Goal: Use online tool/utility: Utilize a website feature to perform a specific function

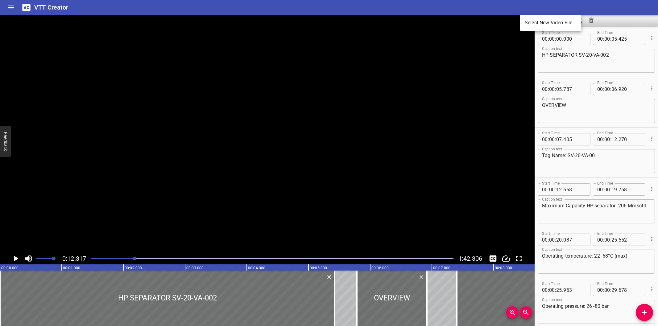
click at [526, 21] on li "Select New Video File..." at bounding box center [550, 22] width 61 height 11
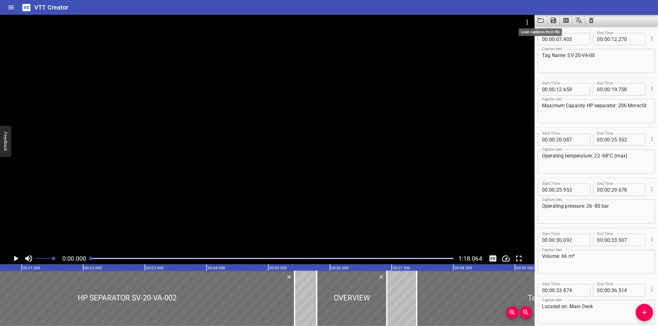
scroll to position [0, 0]
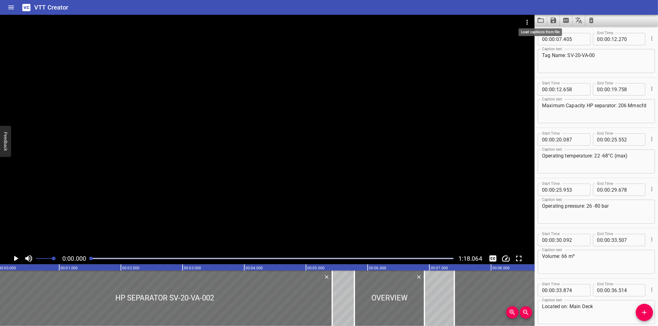
click at [538, 22] on icon "Load captions from file" at bounding box center [540, 20] width 7 height 7
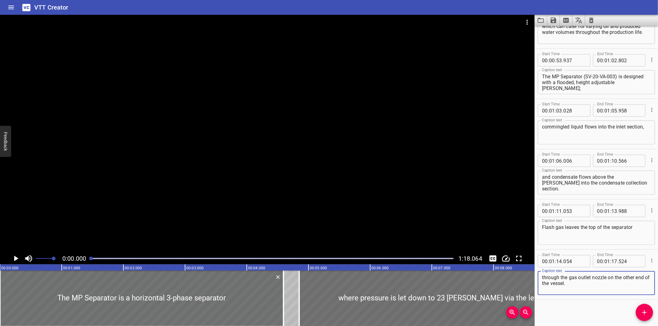
scroll to position [532, 0]
click at [406, 145] on div at bounding box center [267, 134] width 535 height 238
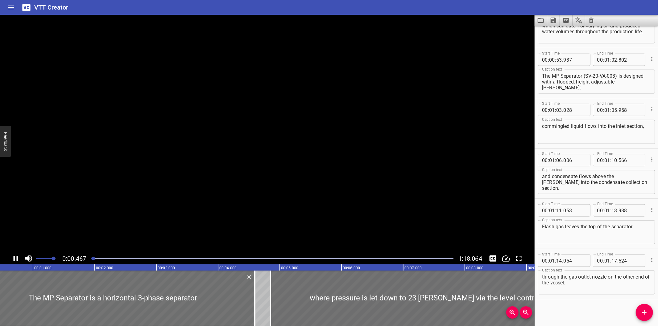
scroll to position [0, 45]
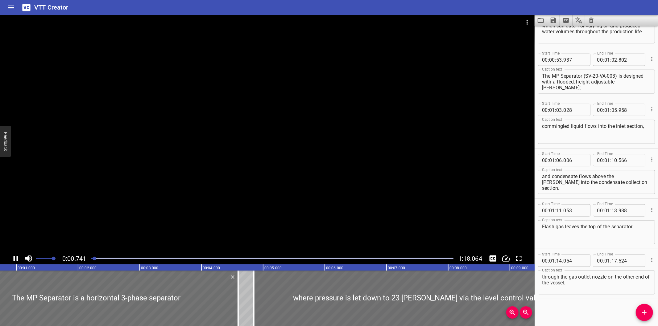
click at [176, 263] on div at bounding box center [272, 258] width 370 height 9
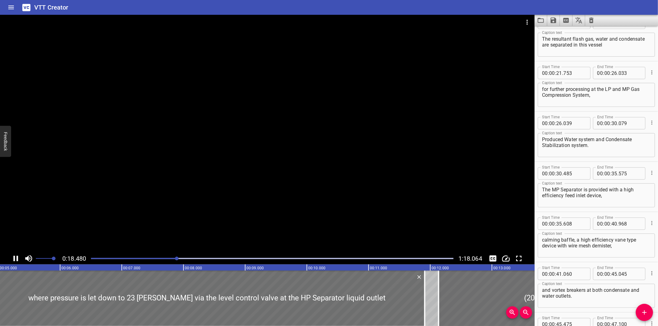
scroll to position [151, 0]
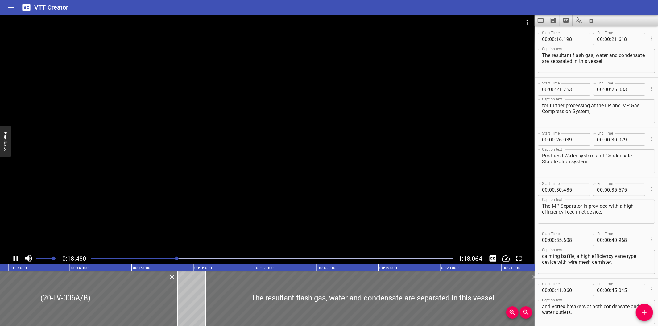
click at [230, 259] on div at bounding box center [272, 258] width 370 height 9
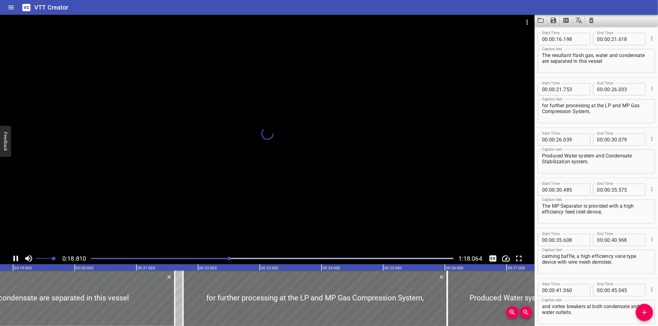
scroll to position [0, 1160]
drag, startPoint x: 258, startPoint y: 258, endPoint x: 265, endPoint y: 257, distance: 7.8
click at [258, 258] on div "Play progress" at bounding box center [272, 258] width 362 height 1
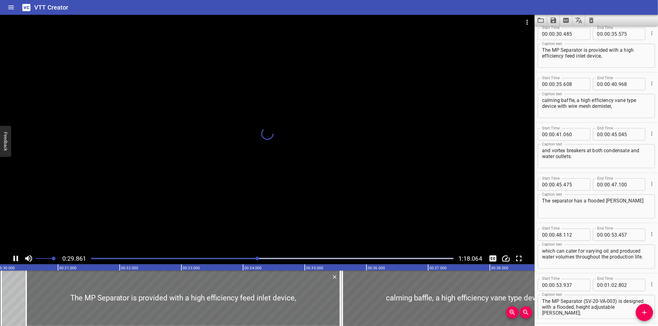
scroll to position [0, 2095]
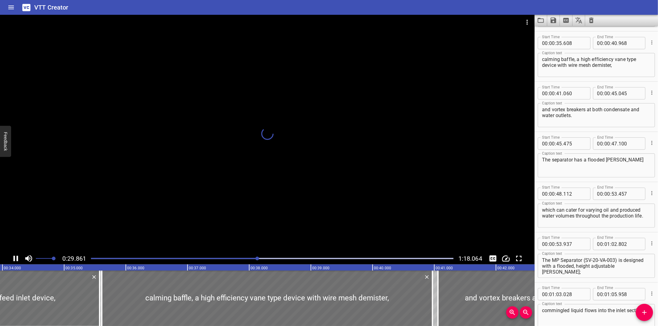
click at [296, 259] on div "Play progress" at bounding box center [272, 258] width 362 height 1
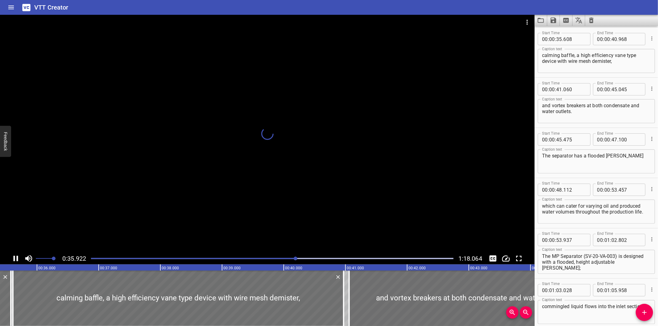
scroll to position [0, 2216]
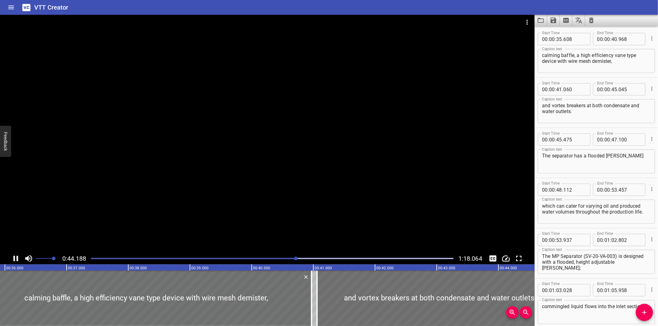
click at [325, 260] on div at bounding box center [272, 258] width 370 height 9
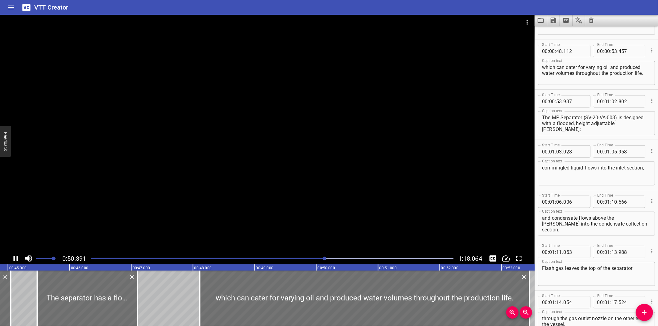
scroll to position [502, 0]
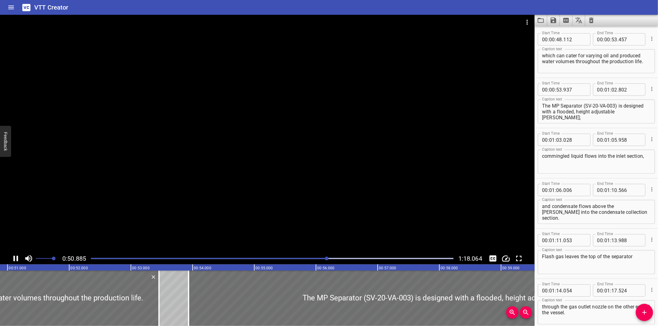
click at [304, 259] on div "Play progress" at bounding box center [146, 258] width 362 height 1
click at [325, 259] on div at bounding box center [327, 259] width 4 height 4
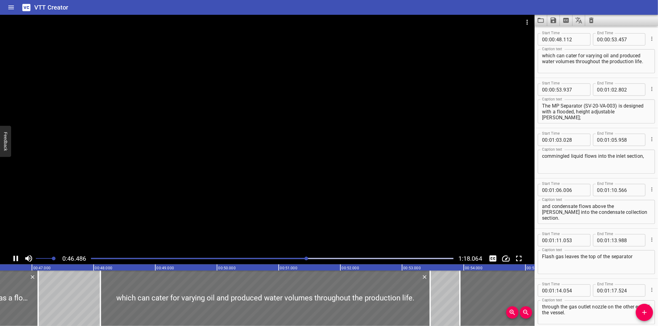
click at [294, 258] on div "Play progress" at bounding box center [125, 258] width 362 height 1
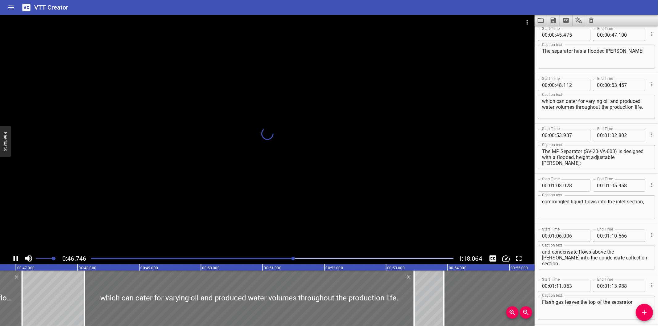
scroll to position [0, 0]
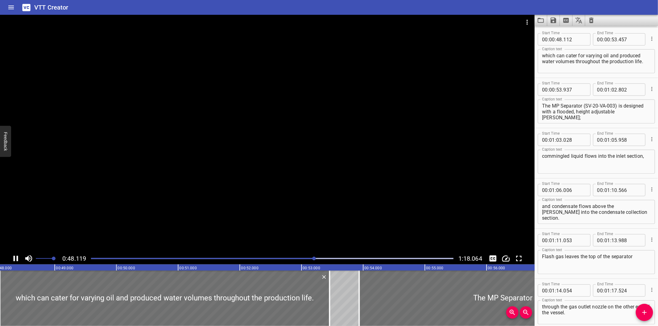
click at [306, 257] on div at bounding box center [272, 258] width 370 height 9
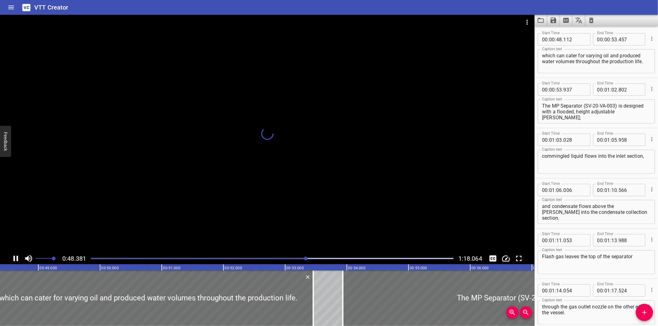
click at [297, 258] on div at bounding box center [272, 258] width 370 height 9
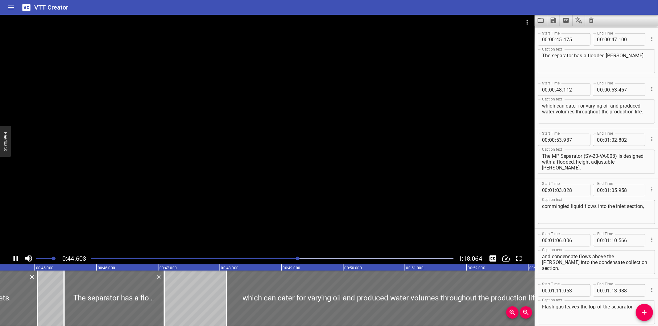
click at [299, 211] on div at bounding box center [267, 134] width 535 height 238
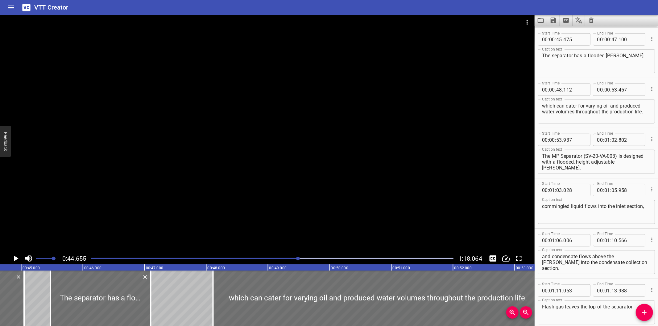
click at [243, 190] on div at bounding box center [267, 134] width 535 height 238
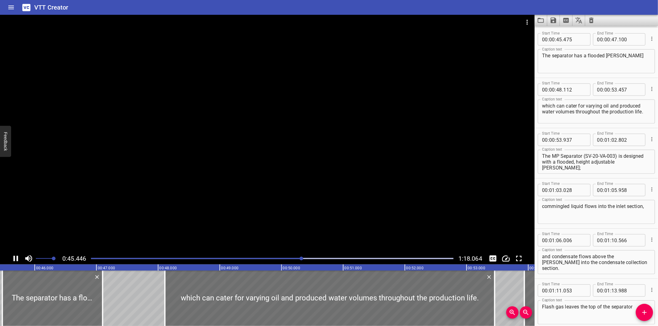
click at [252, 182] on div at bounding box center [267, 134] width 535 height 238
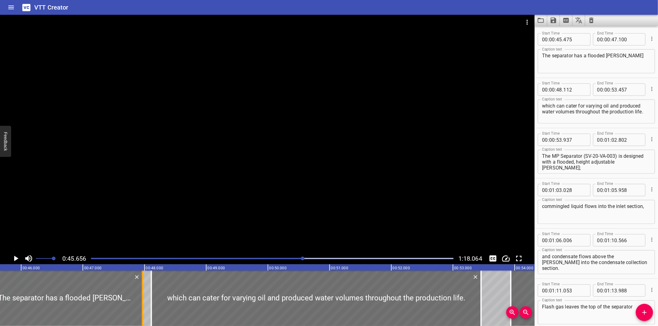
drag, startPoint x: 88, startPoint y: 297, endPoint x: 141, endPoint y: 293, distance: 52.9
click at [141, 293] on div at bounding box center [142, 299] width 6 height 56
type input "965"
click at [292, 258] on div "Play progress" at bounding box center [122, 258] width 362 height 1
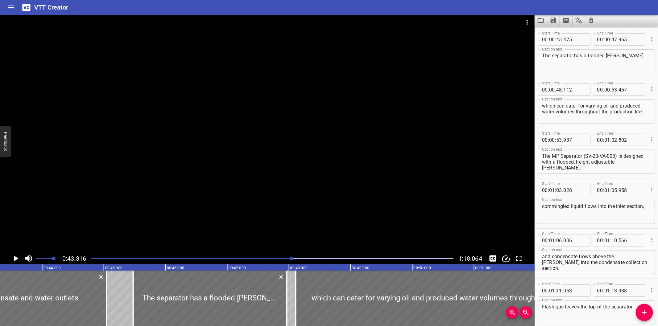
click at [322, 215] on div at bounding box center [267, 134] width 535 height 238
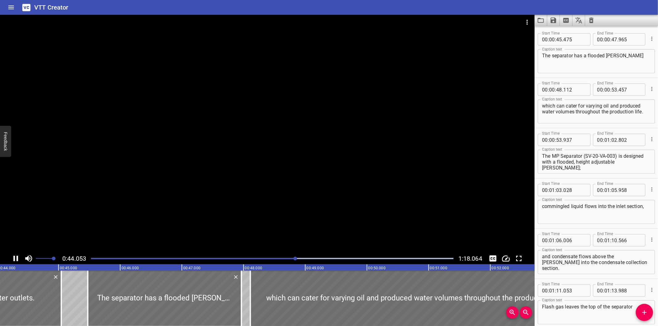
click at [286, 196] on div at bounding box center [267, 134] width 535 height 238
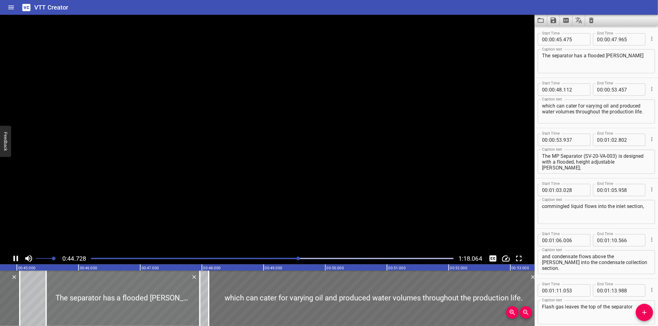
drag, startPoint x: 147, startPoint y: 304, endPoint x: 145, endPoint y: 298, distance: 6.7
click at [146, 304] on div at bounding box center [123, 299] width 154 height 56
type input "971"
type input "48"
type input "461"
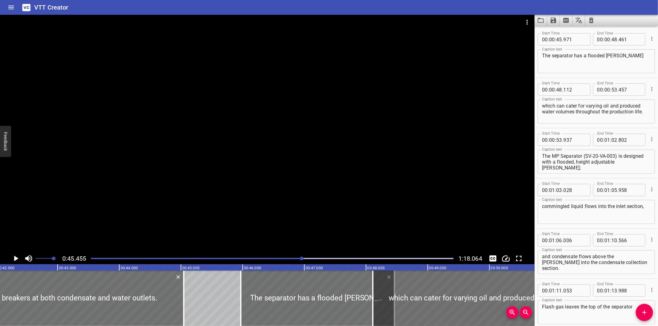
scroll to position [0, 2566]
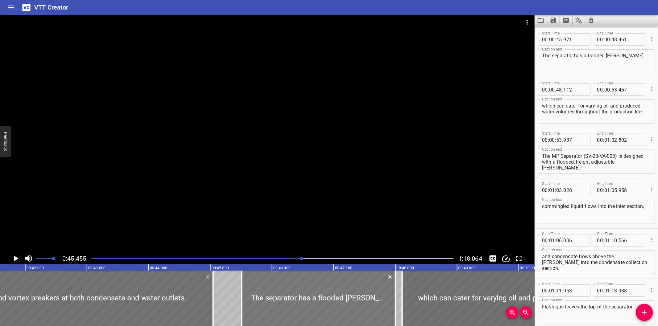
drag, startPoint x: 354, startPoint y: 297, endPoint x: 325, endPoint y: 299, distance: 28.2
click at [325, 299] on div at bounding box center [319, 299] width 154 height 56
type input "511"
type input "001"
click at [363, 182] on div at bounding box center [267, 134] width 535 height 238
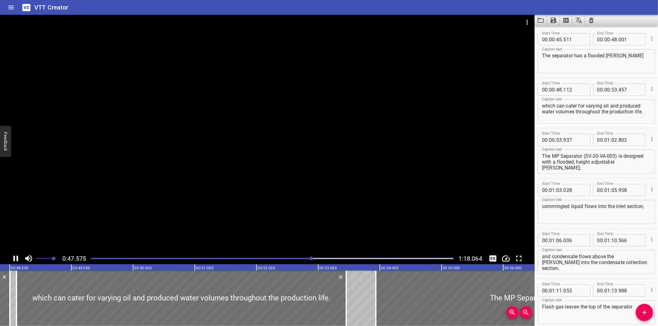
click at [291, 259] on div "Play progress" at bounding box center [130, 258] width 362 height 1
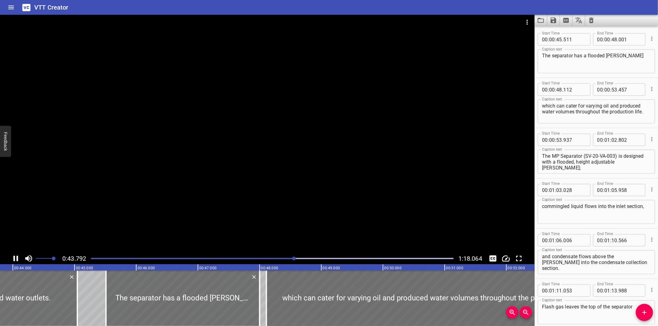
click at [290, 259] on div "Play progress" at bounding box center [113, 258] width 362 height 1
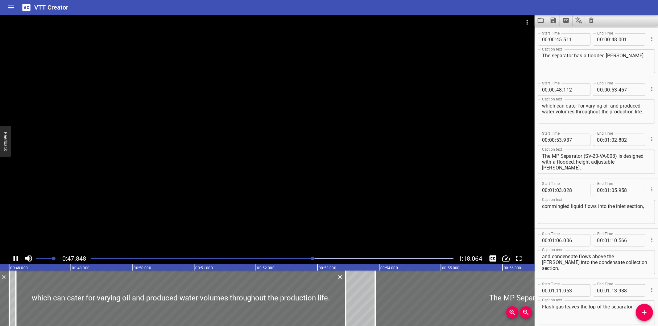
scroll to position [0, 2968]
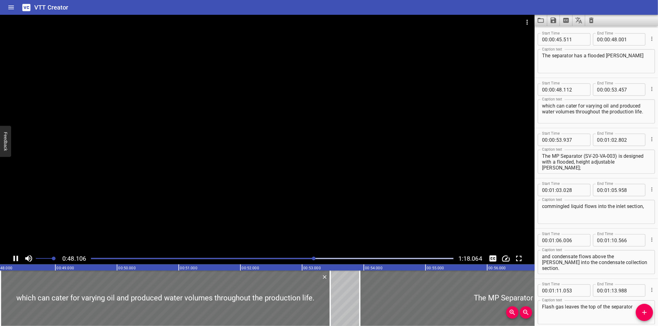
click at [356, 178] on div at bounding box center [267, 134] width 535 height 238
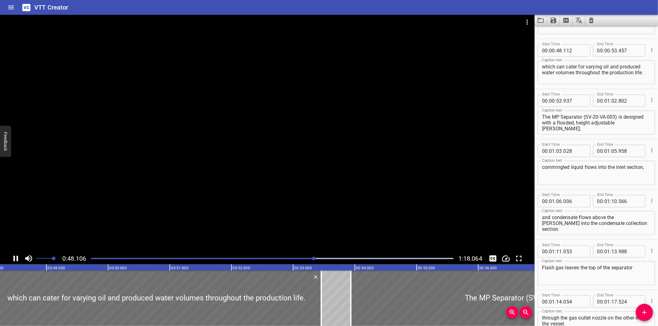
scroll to position [0, 2988]
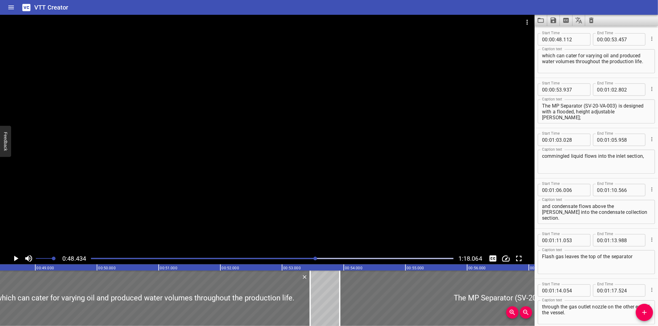
click at [150, 252] on div at bounding box center [267, 134] width 535 height 238
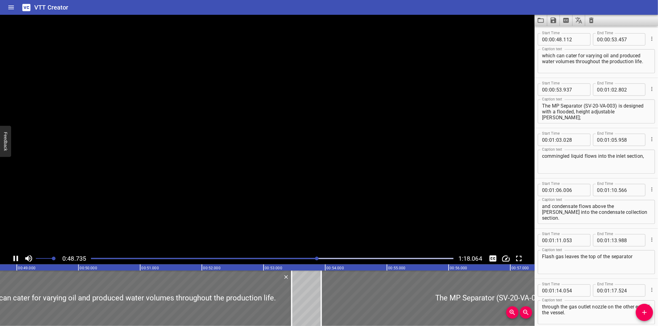
scroll to position [0, 3023]
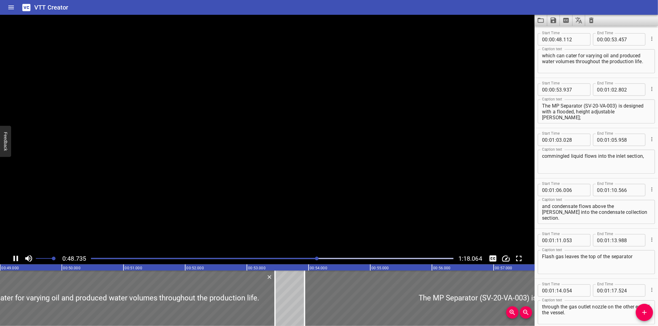
click at [153, 257] on div at bounding box center [272, 258] width 370 height 9
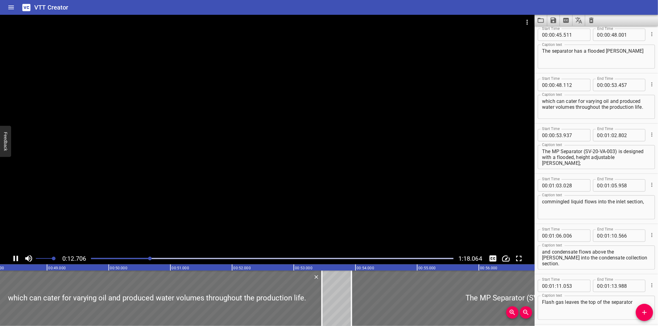
scroll to position [452, 0]
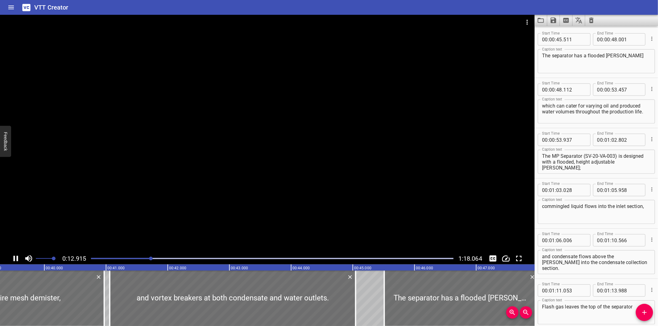
click at [168, 259] on div "Play progress" at bounding box center [272, 258] width 362 height 1
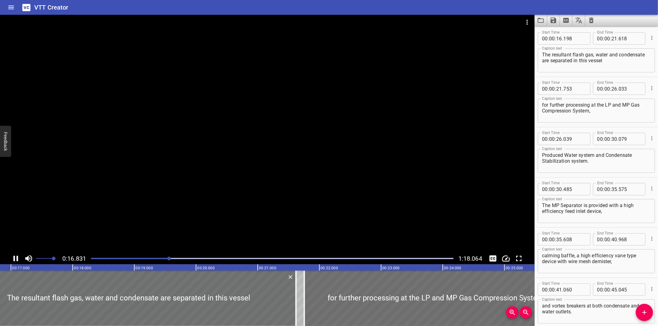
scroll to position [151, 0]
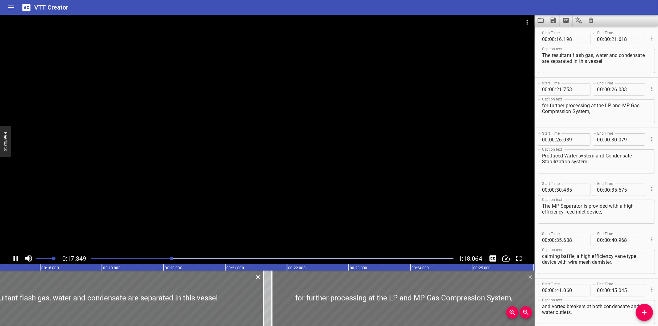
click at [184, 261] on div at bounding box center [272, 258] width 370 height 9
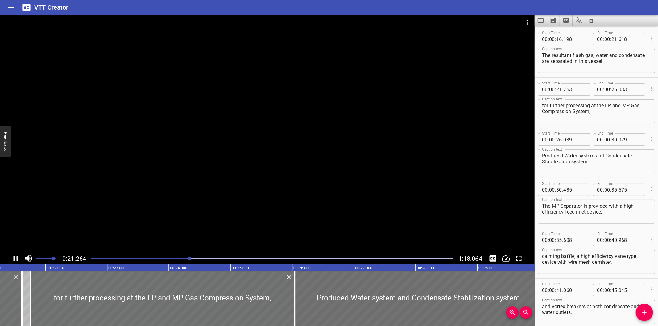
scroll to position [0, 1329]
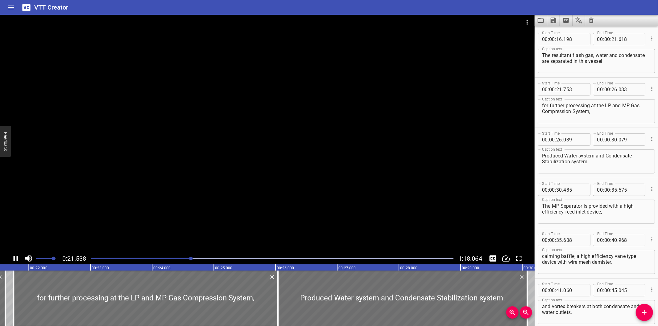
click at [210, 259] on div "Play progress" at bounding box center [272, 258] width 362 height 1
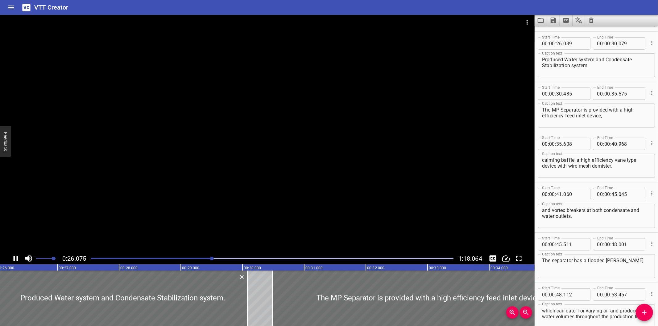
scroll to position [251, 0]
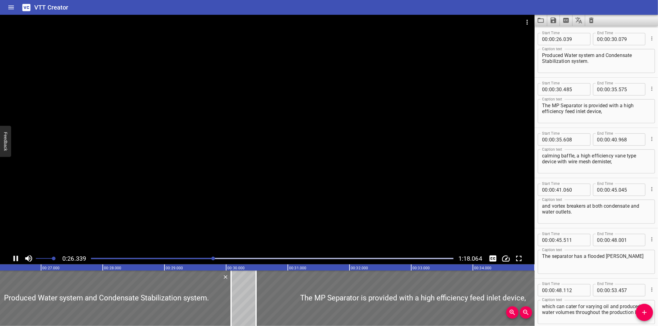
click at [297, 195] on div at bounding box center [267, 134] width 535 height 238
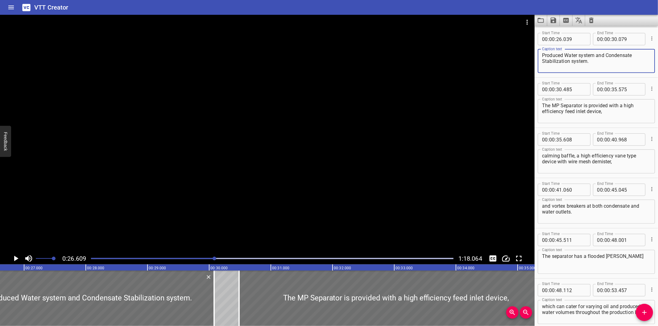
click at [557, 62] on textarea "Produced Water system and Condensate Stabilization system." at bounding box center [596, 61] width 109 height 18
type textarea "Produced Water system and Condensate Stabilisation system."
click at [353, 173] on div at bounding box center [267, 134] width 535 height 238
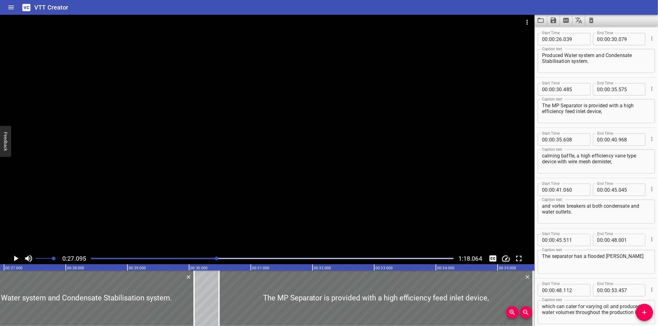
scroll to position [0, 1671]
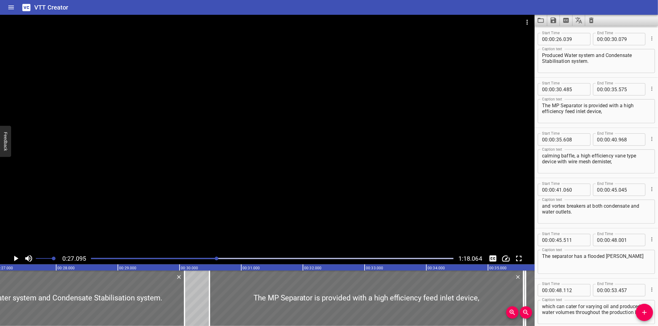
click at [320, 168] on div at bounding box center [267, 134] width 535 height 238
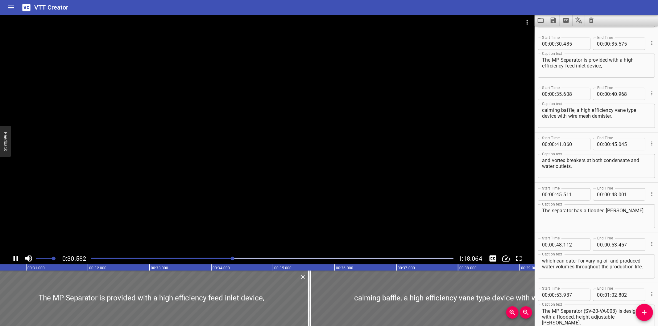
scroll to position [301, 0]
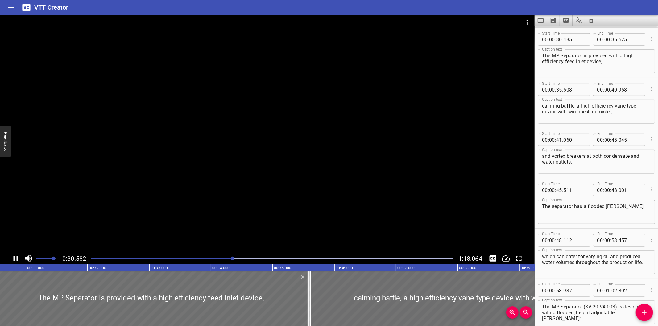
click at [254, 256] on div at bounding box center [272, 258] width 370 height 9
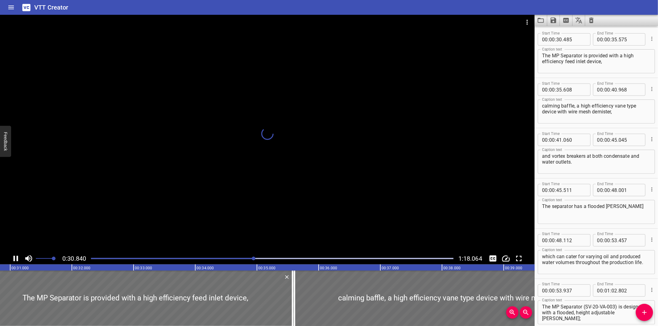
click at [270, 259] on div at bounding box center [272, 258] width 370 height 9
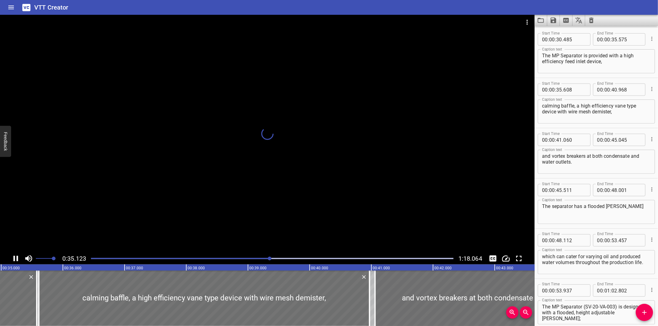
scroll to position [0, 2167]
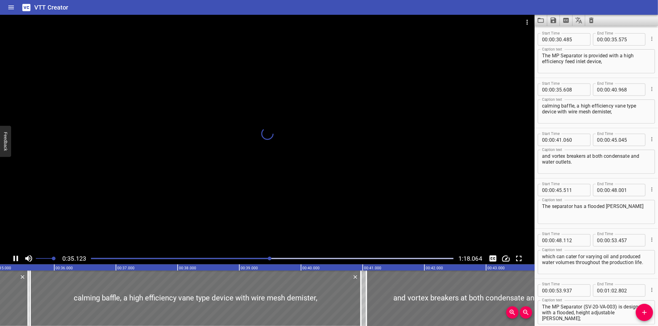
drag, startPoint x: 286, startPoint y: 260, endPoint x: 294, endPoint y: 259, distance: 7.5
click at [288, 260] on div at bounding box center [272, 258] width 370 height 9
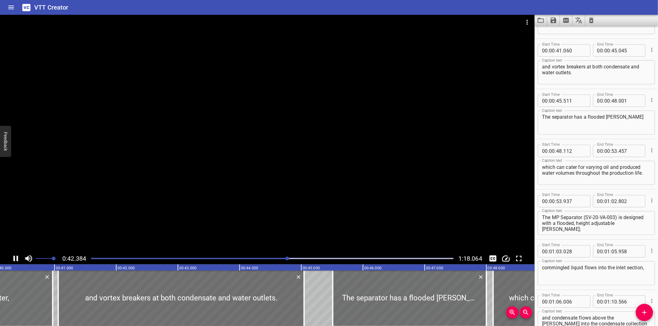
scroll to position [402, 0]
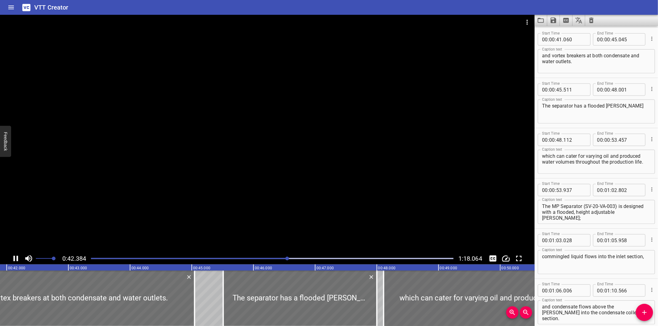
drag, startPoint x: 300, startPoint y: 260, endPoint x: 313, endPoint y: 259, distance: 12.7
click at [303, 260] on div at bounding box center [272, 258] width 370 height 9
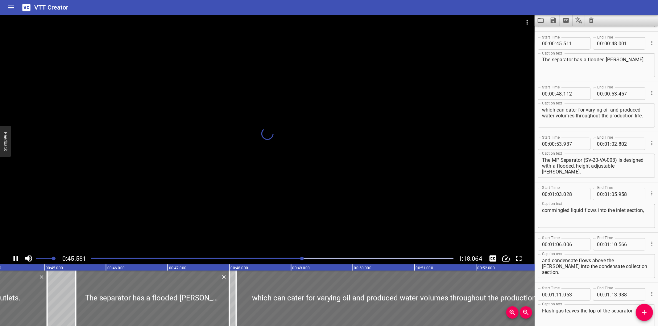
scroll to position [452, 0]
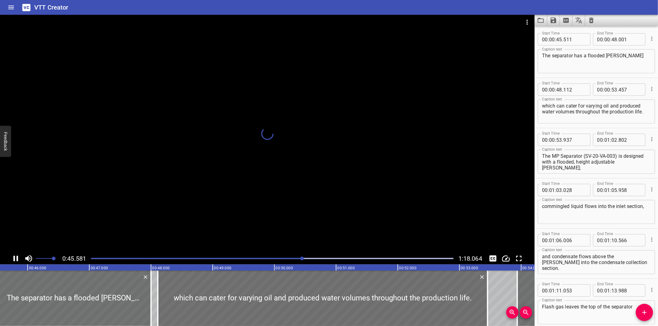
drag, startPoint x: 329, startPoint y: 260, endPoint x: 337, endPoint y: 259, distance: 8.1
click at [331, 260] on div at bounding box center [272, 258] width 370 height 9
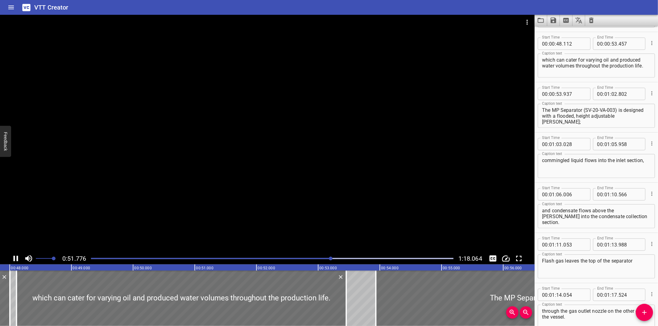
scroll to position [502, 0]
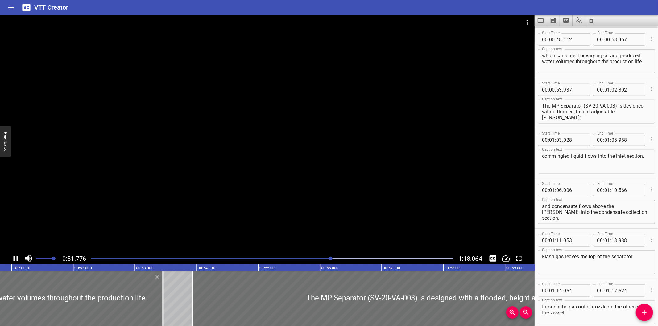
drag, startPoint x: 350, startPoint y: 257, endPoint x: 357, endPoint y: 255, distance: 6.7
click at [352, 257] on div at bounding box center [272, 258] width 370 height 9
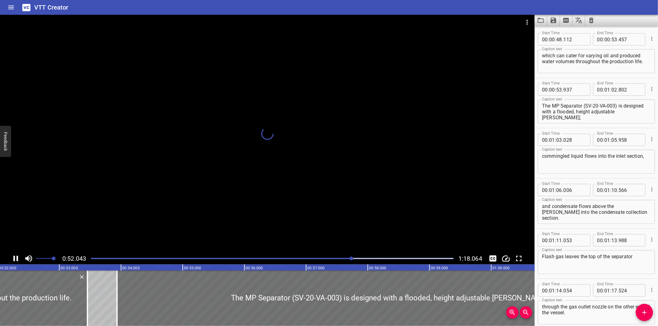
scroll to position [0, 3321]
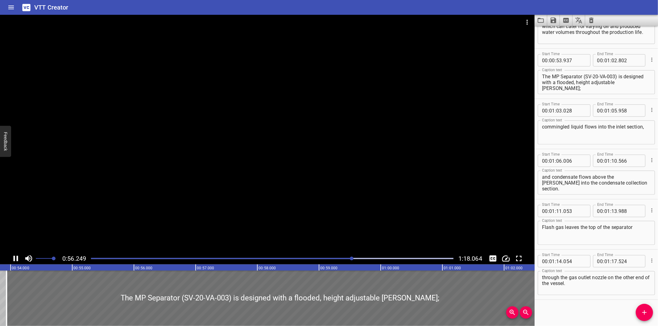
drag, startPoint x: 378, startPoint y: 258, endPoint x: 382, endPoint y: 257, distance: 4.3
click at [378, 258] on div at bounding box center [272, 258] width 370 height 9
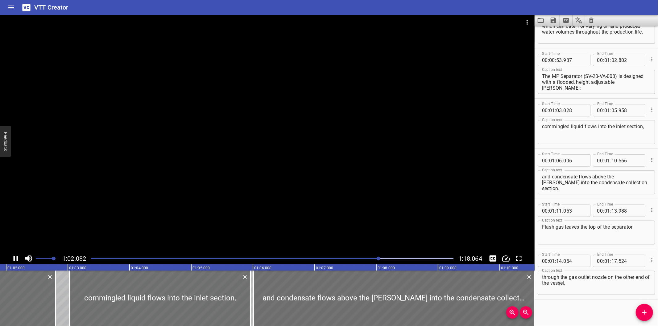
drag, startPoint x: 398, startPoint y: 257, endPoint x: 405, endPoint y: 257, distance: 6.8
click at [402, 257] on div at bounding box center [272, 258] width 370 height 9
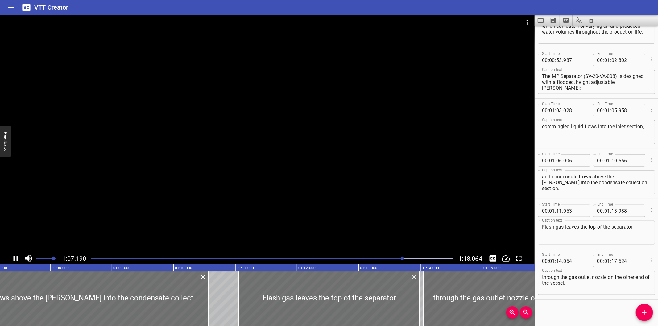
drag, startPoint x: 428, startPoint y: 255, endPoint x: 431, endPoint y: 257, distance: 3.3
click at [430, 257] on div at bounding box center [272, 258] width 370 height 9
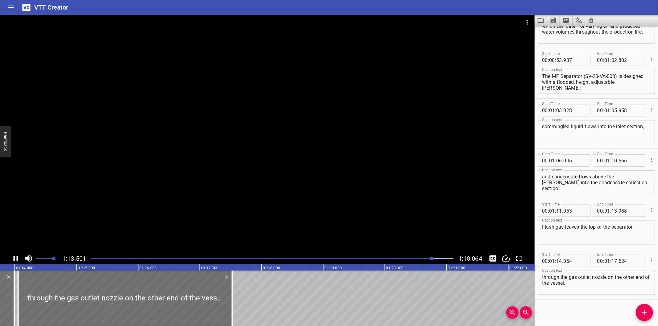
click at [352, 169] on div at bounding box center [267, 134] width 535 height 238
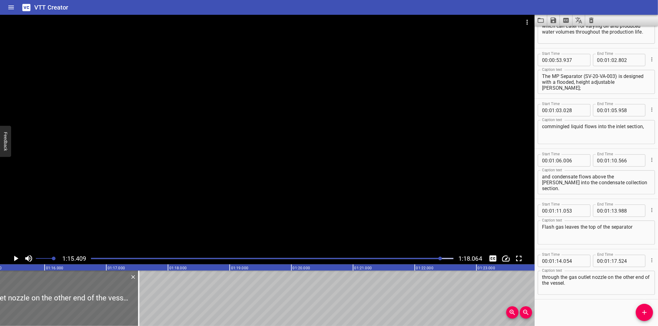
scroll to position [0, 4652]
click at [554, 17] on icon "Save captions to file" at bounding box center [553, 20] width 7 height 7
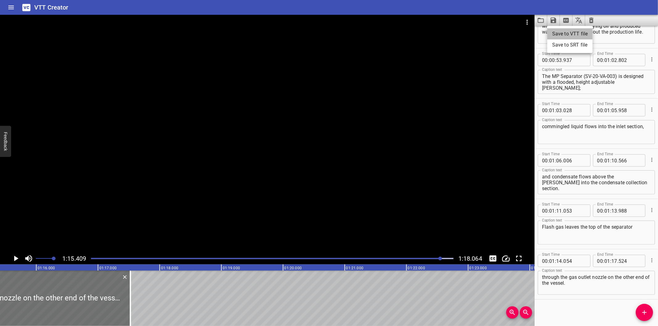
click at [571, 29] on li "Save to VTT file" at bounding box center [569, 33] width 45 height 11
drag, startPoint x: 549, startPoint y: 311, endPoint x: 522, endPoint y: 287, distance: 36.3
click at [549, 311] on div "Start Time 00 : 00 : 00 . 000 Start Time End Time 00 : 00 : 04 . 595 End Time C…" at bounding box center [596, 176] width 123 height 300
